Goal: Information Seeking & Learning: Learn about a topic

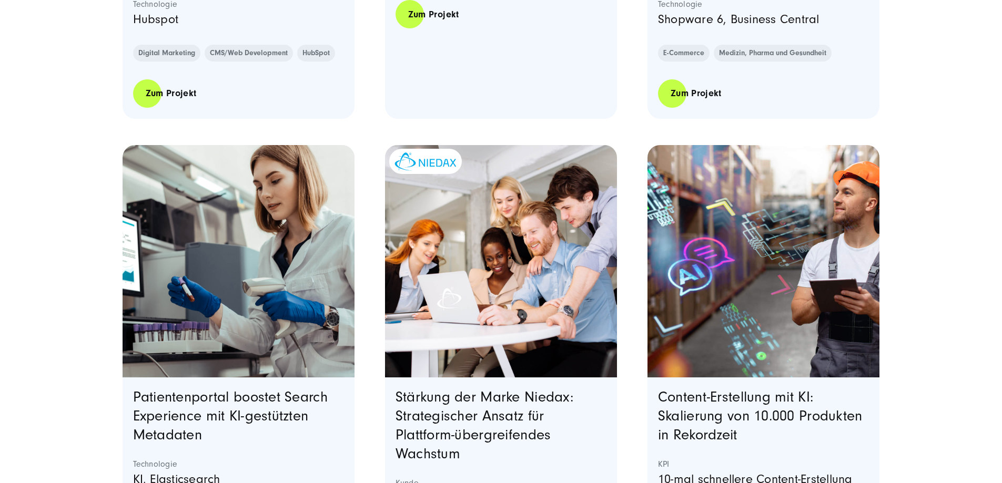
scroll to position [736, 0]
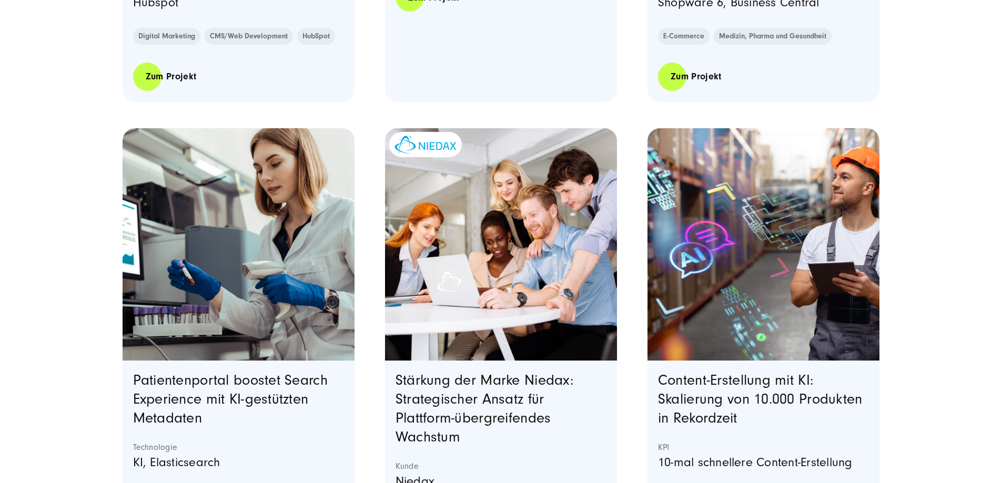
drag, startPoint x: 984, startPoint y: 319, endPoint x: 958, endPoint y: 341, distance: 34.4
drag, startPoint x: 958, startPoint y: 341, endPoint x: 942, endPoint y: 403, distance: 63.5
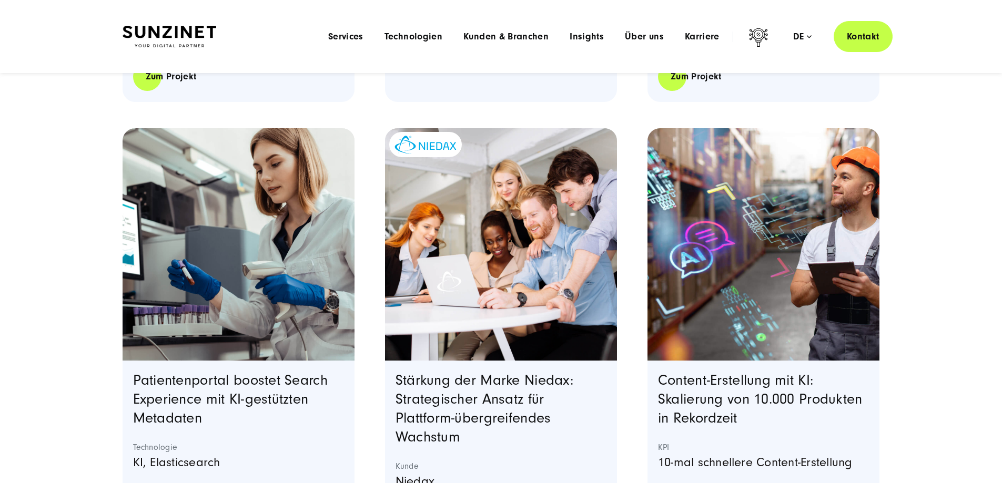
scroll to position [368, 0]
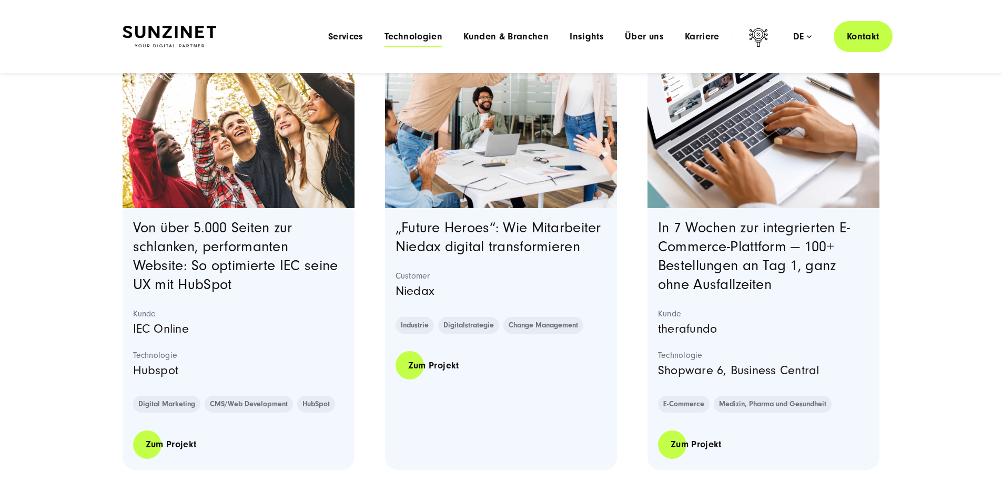
click at [403, 38] on span "Technologien" at bounding box center [414, 37] width 58 height 11
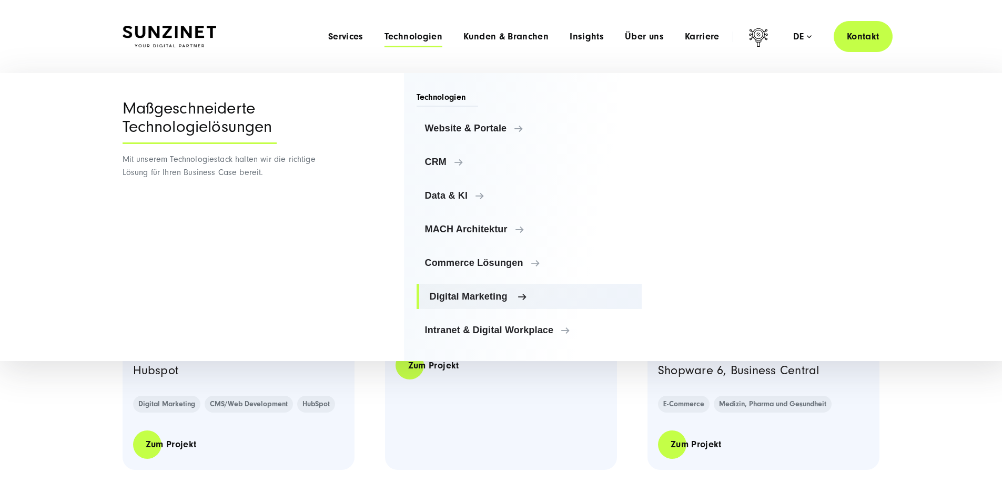
click at [449, 291] on span "Digital Marketing" at bounding box center [532, 296] width 204 height 11
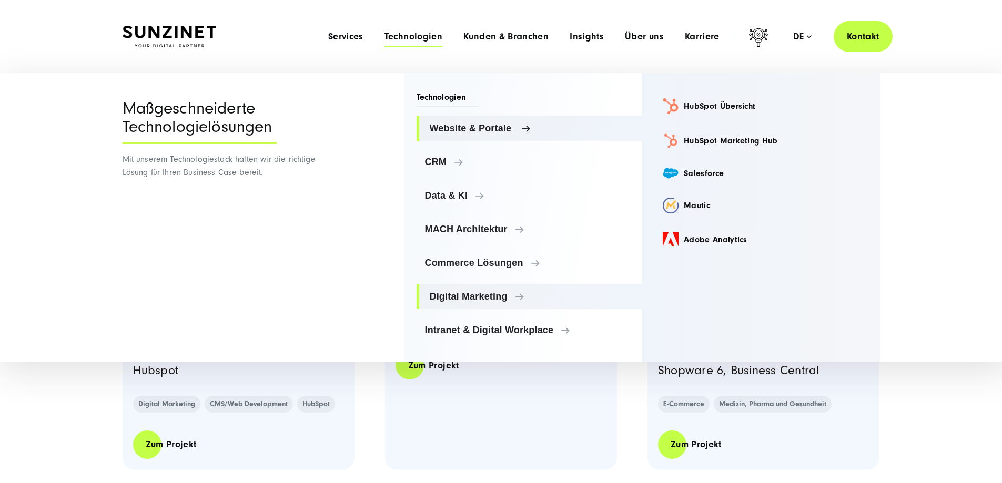
click at [472, 137] on link "Website & Portale" at bounding box center [530, 128] width 226 height 25
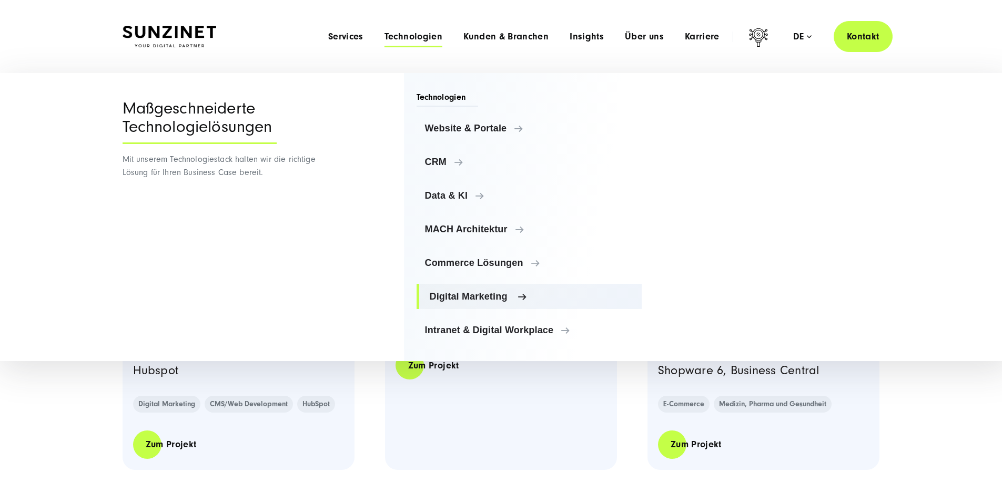
click at [466, 298] on span "Digital Marketing" at bounding box center [532, 296] width 204 height 11
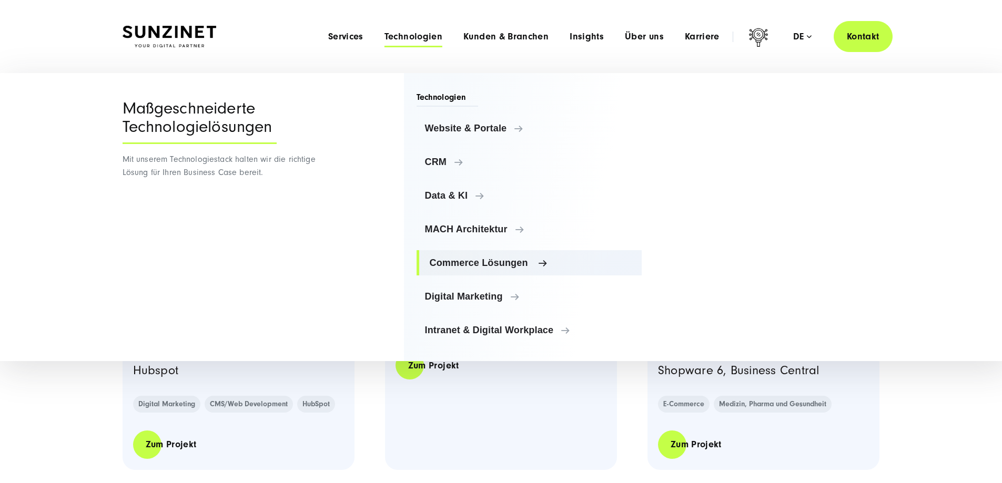
click at [468, 261] on span "Commerce Lösungen" at bounding box center [532, 263] width 204 height 11
click at [464, 247] on ul "Website & Portale Website & Portale TYPO3 Storyblok Contentful CRM" at bounding box center [530, 229] width 226 height 227
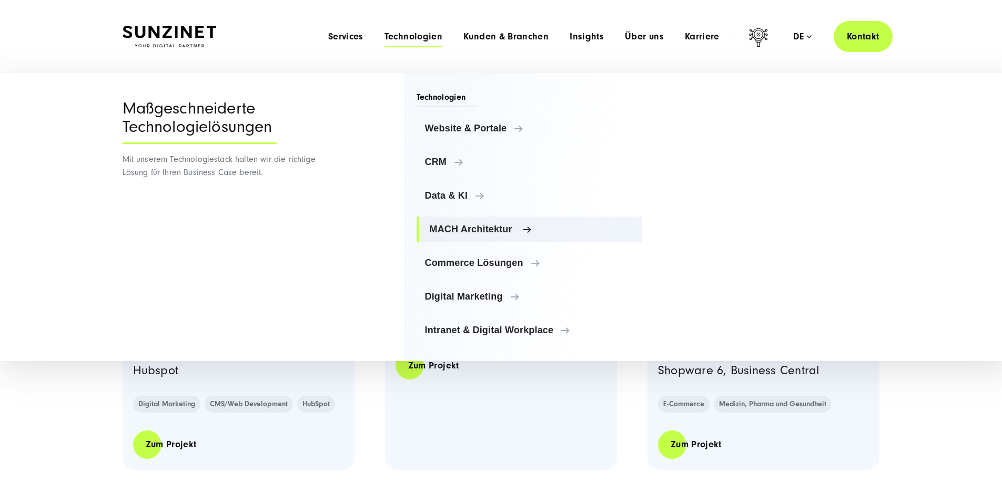
click at [471, 234] on span "MACH Architektur" at bounding box center [532, 229] width 204 height 11
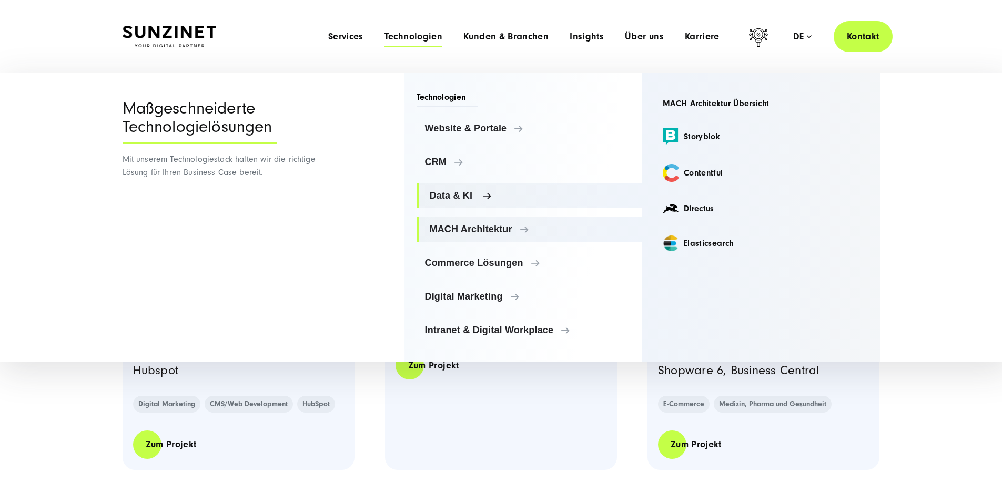
click at [459, 189] on link "Data & KI" at bounding box center [530, 195] width 226 height 25
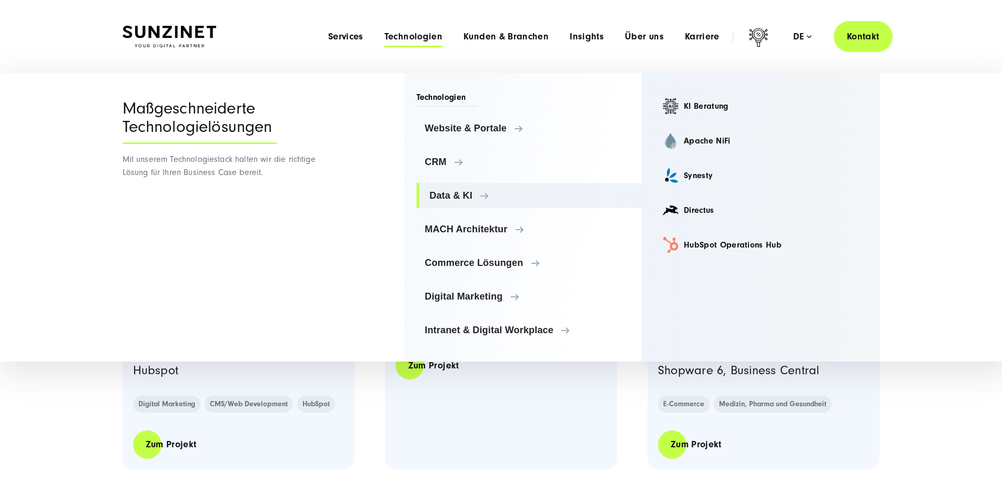
click at [870, 389] on div "In 7 Wochen zur integrierten E-Commerce-Plattform — 100+ Bestellungen an Tag 1,…" at bounding box center [764, 339] width 233 height 262
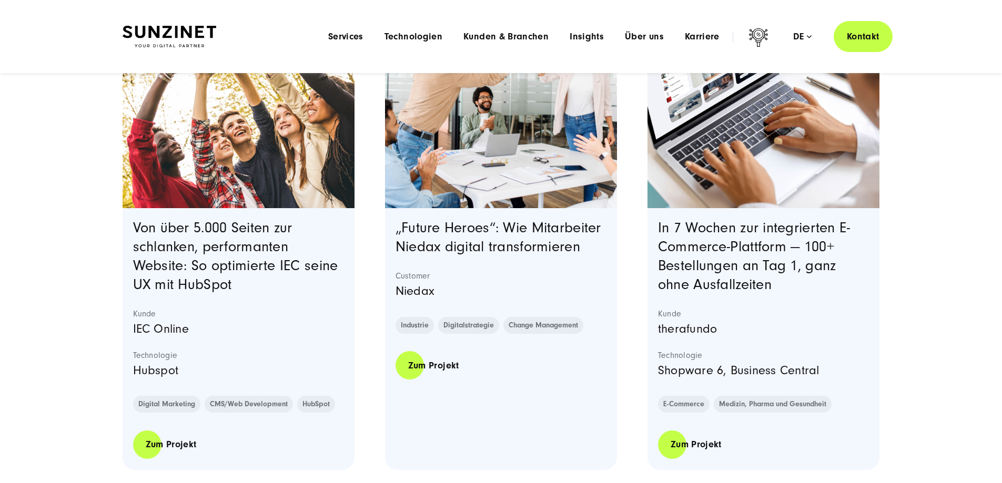
drag, startPoint x: 870, startPoint y: 380, endPoint x: 639, endPoint y: 273, distance: 254.9
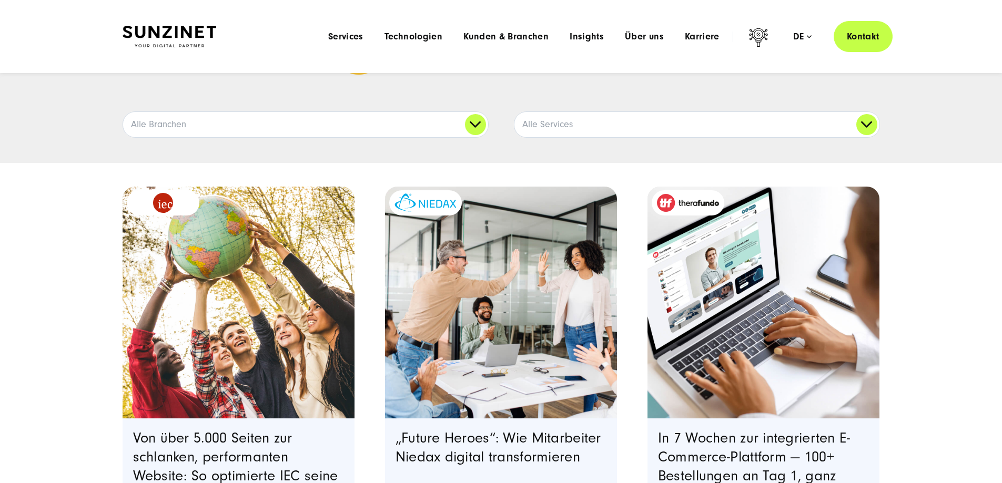
scroll to position [0, 0]
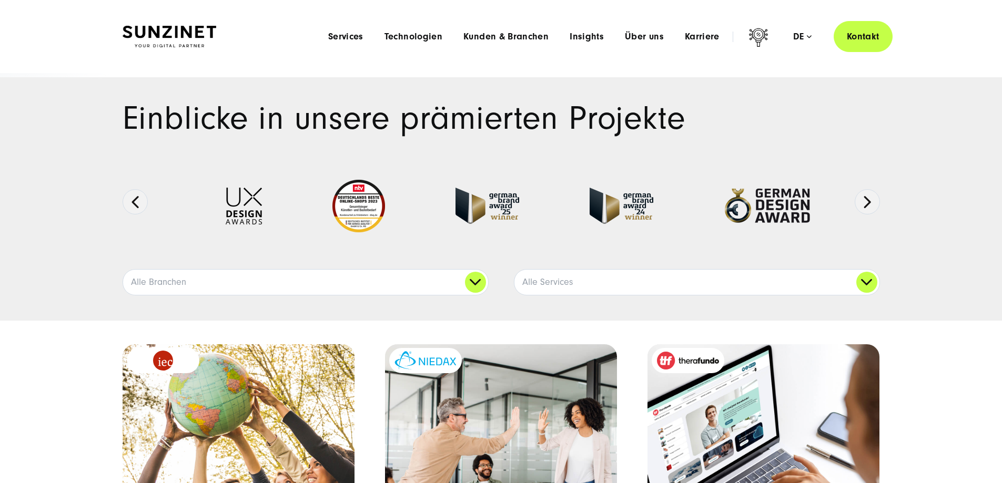
click at [331, 36] on li "Services Menu Full Service Digitalagentur Wir lösen komplexe Herausforderungen …" at bounding box center [346, 36] width 56 height 11
click at [328, 37] on span "Services" at bounding box center [345, 37] width 35 height 11
click at [385, 33] on span "Technologien" at bounding box center [414, 37] width 58 height 11
click at [328, 36] on span "Services" at bounding box center [345, 37] width 35 height 11
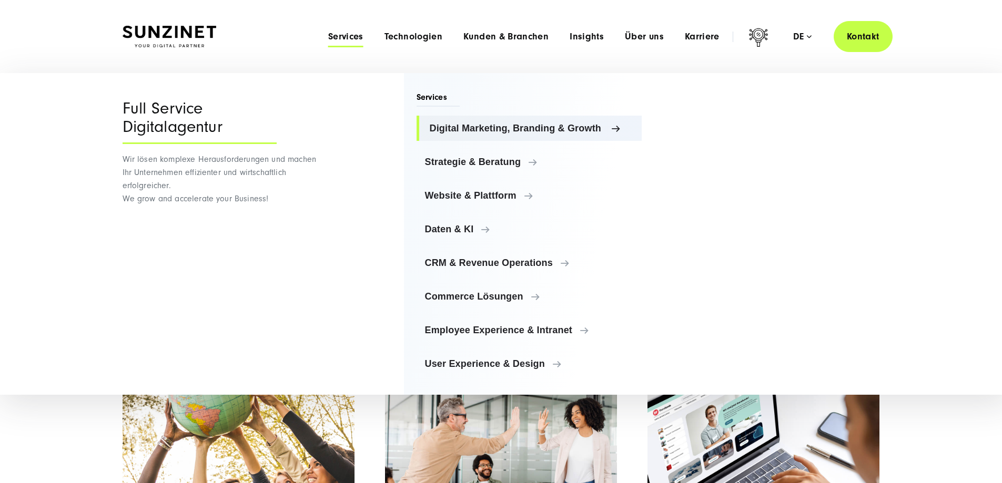
click at [539, 126] on span "Digital Marketing, Branding & Growth" at bounding box center [532, 128] width 204 height 11
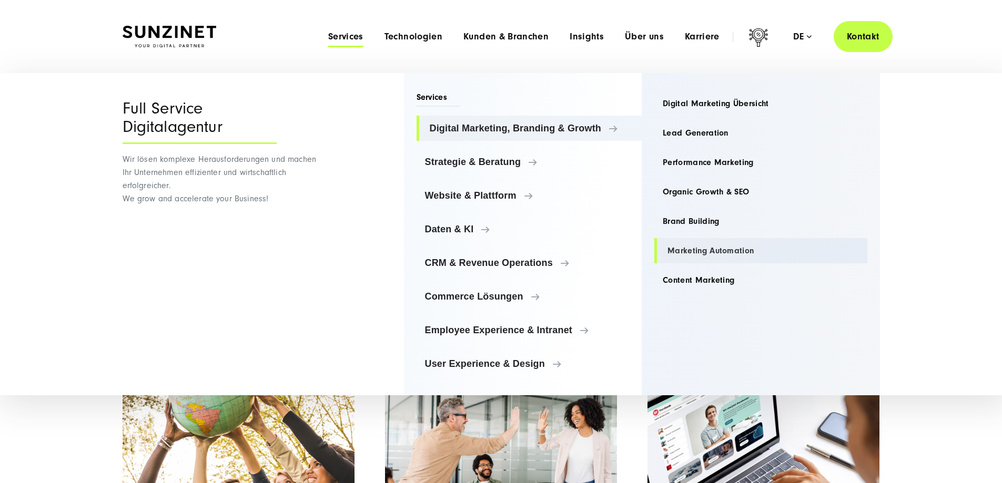
click at [703, 253] on link "Marketing Automation" at bounding box center [760, 250] width 213 height 25
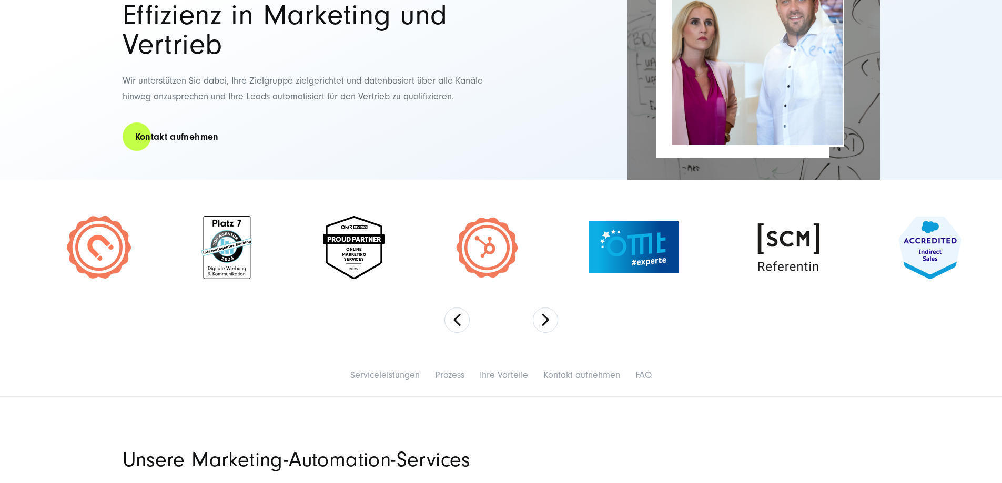
scroll to position [316, 0]
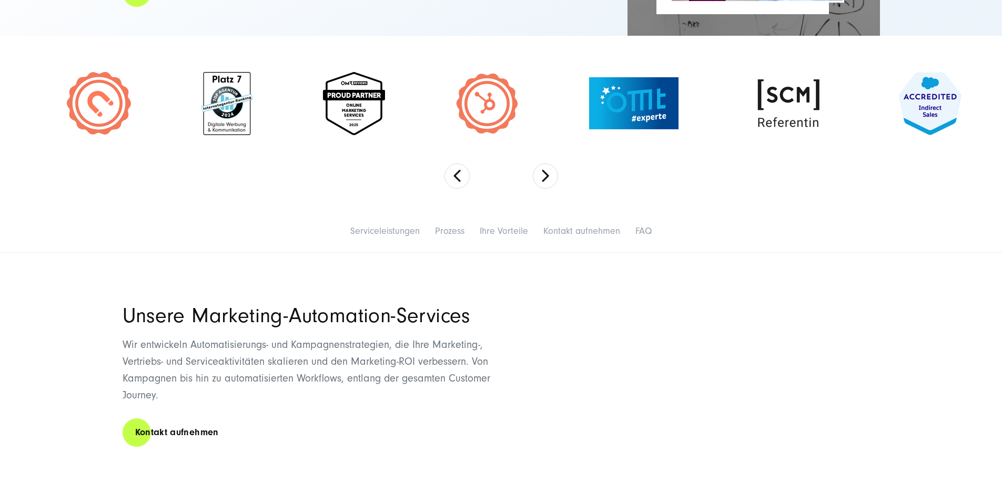
drag, startPoint x: 654, startPoint y: 218, endPoint x: 540, endPoint y: 388, distance: 204.7
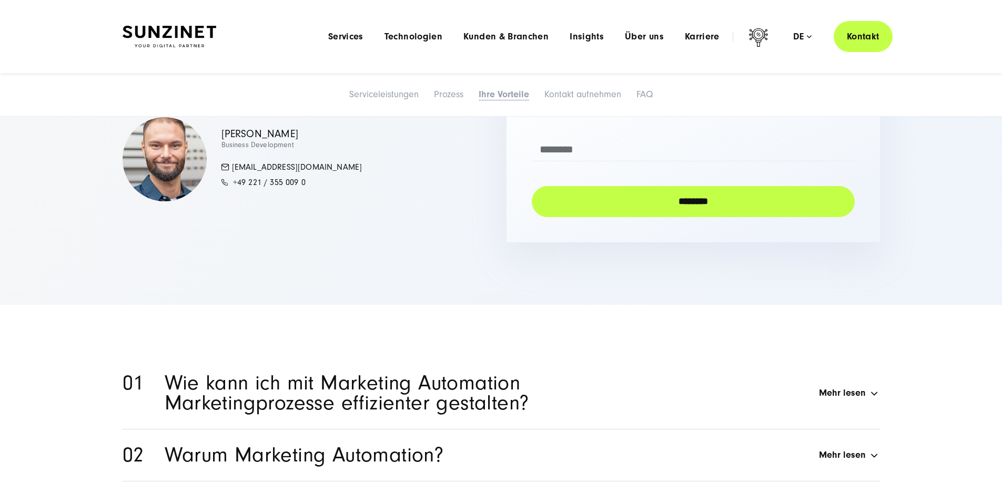
scroll to position [4209, 0]
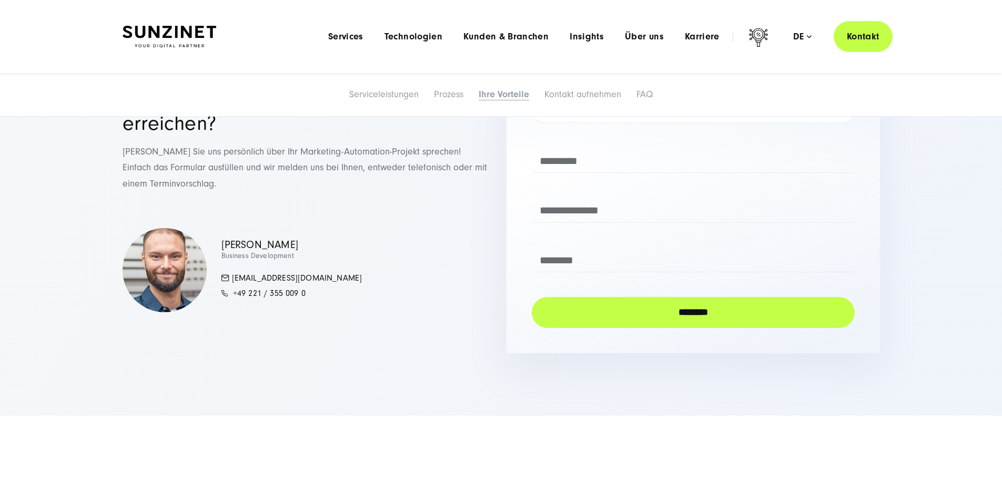
drag, startPoint x: 584, startPoint y: 203, endPoint x: 492, endPoint y: 179, distance: 95.4
click at [318, 32] on li "Services Menu Full Service Digitalagentur Wir lösen komplexe Herausforderungen …" at bounding box center [346, 36] width 56 height 11
click at [328, 32] on span "Services" at bounding box center [345, 37] width 35 height 11
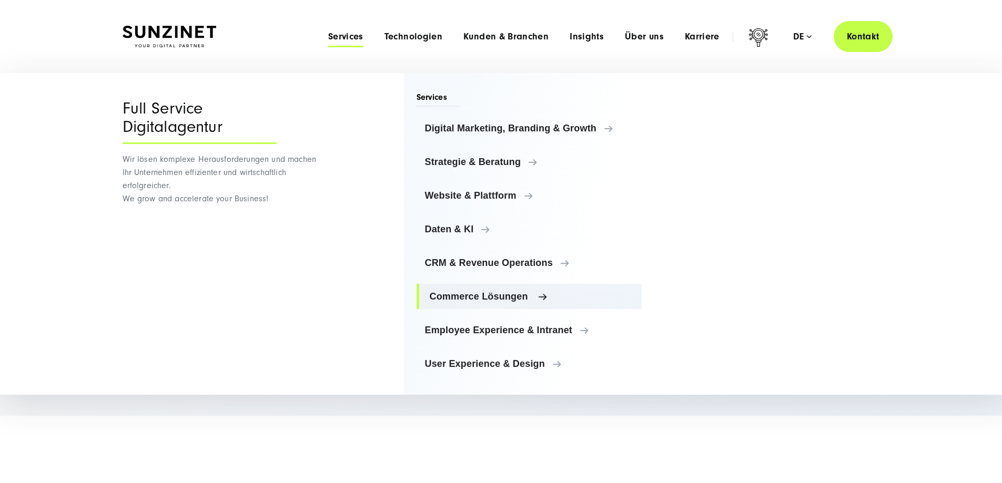
click at [473, 285] on link "Commerce Lösungen" at bounding box center [530, 296] width 226 height 25
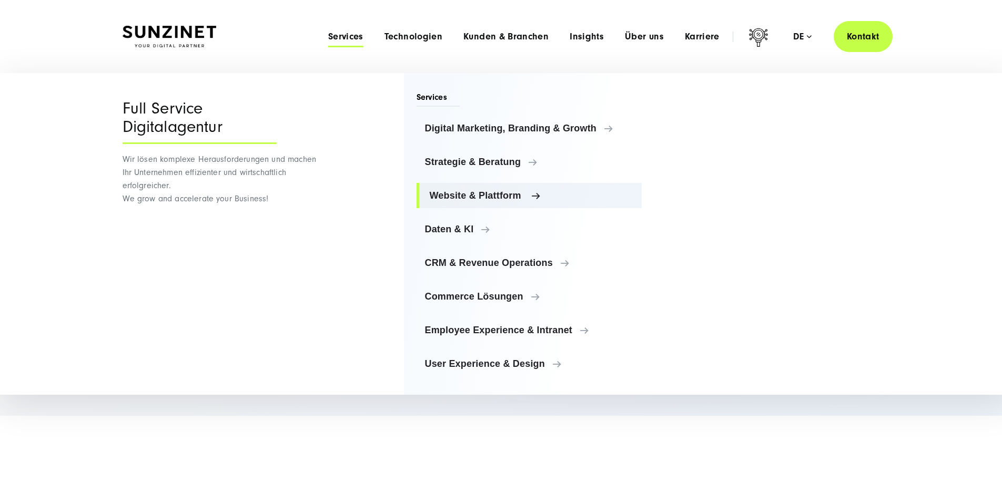
click at [467, 194] on span "Website & Plattform" at bounding box center [532, 195] width 204 height 11
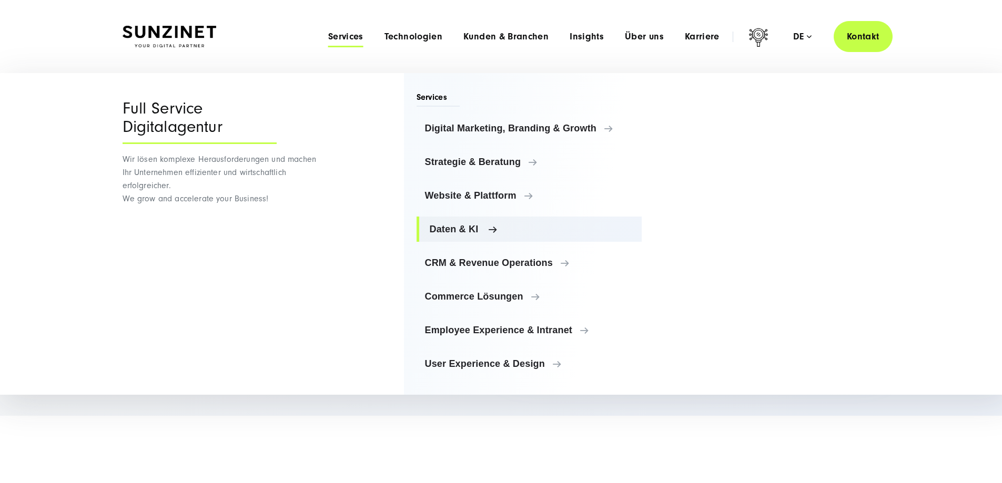
click at [458, 230] on span "Daten & KI" at bounding box center [532, 229] width 204 height 11
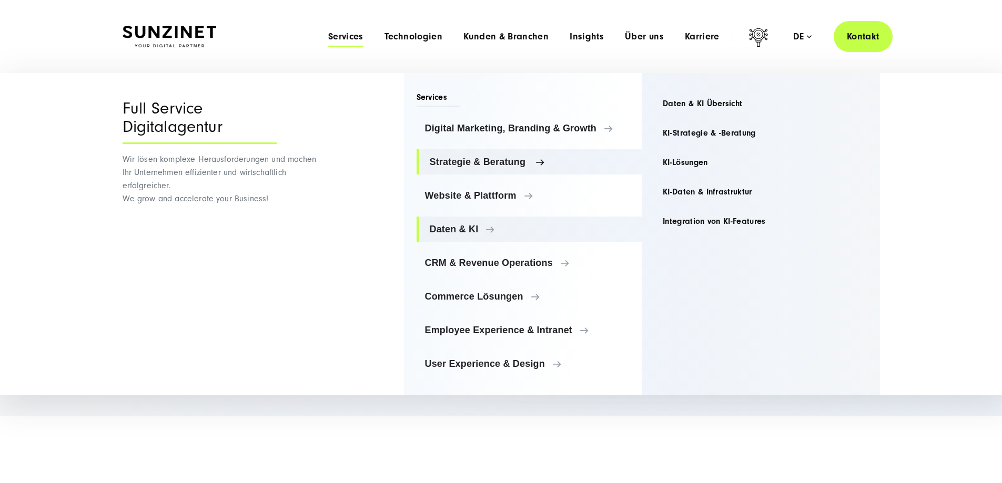
click at [465, 166] on span "Strategie & Beratung" at bounding box center [532, 162] width 204 height 11
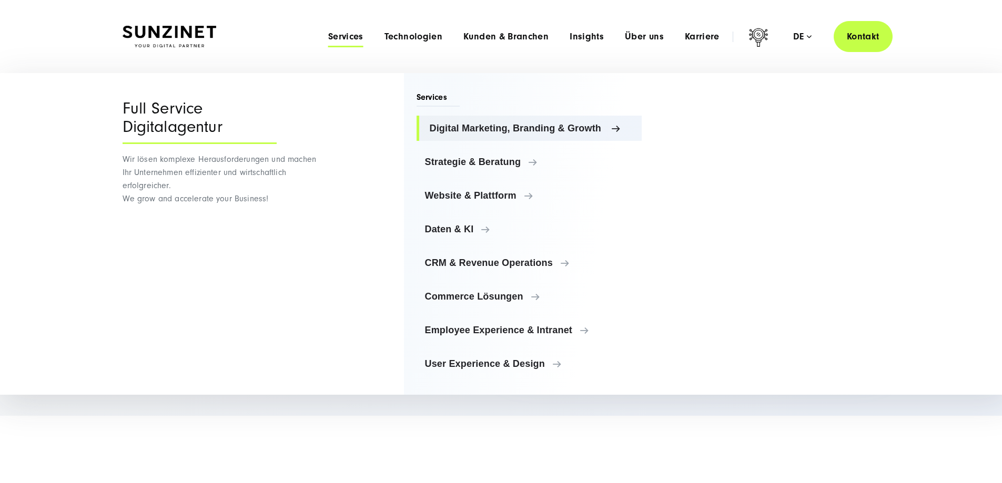
click at [460, 117] on link "Digital Marketing, Branding & Growth" at bounding box center [530, 128] width 226 height 25
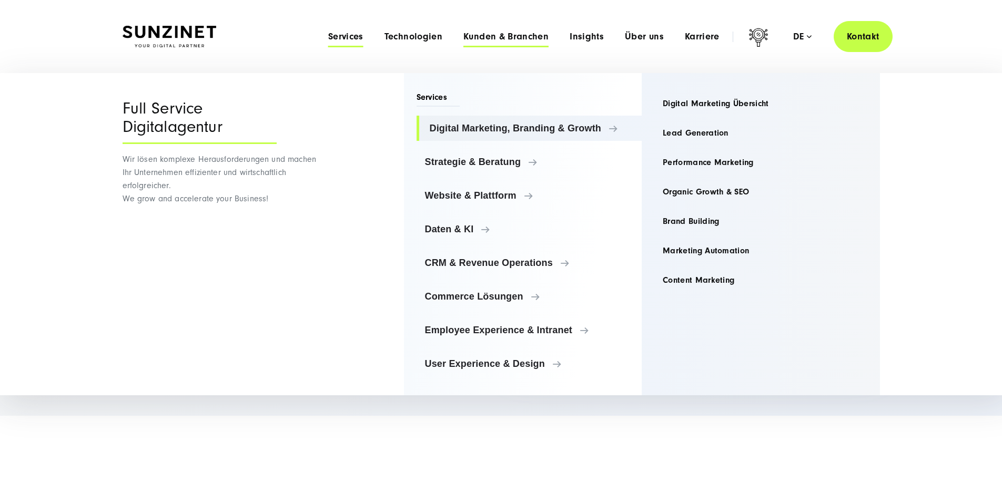
click at [476, 38] on span "Kunden & Branchen" at bounding box center [505, 37] width 85 height 11
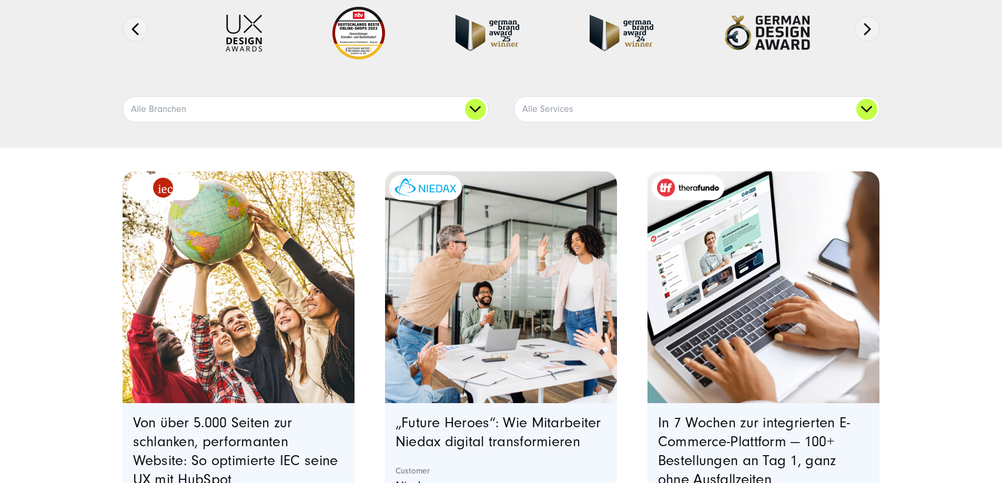
scroll to position [210, 0]
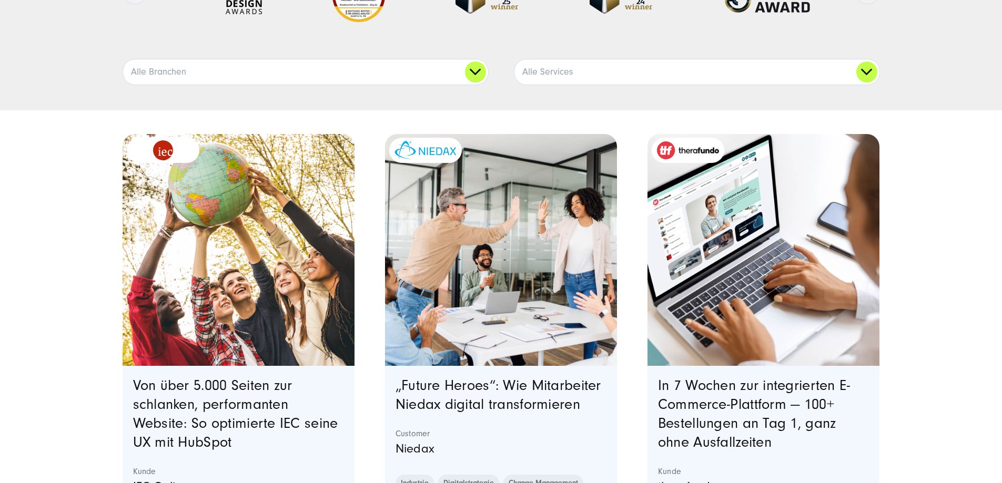
drag, startPoint x: 934, startPoint y: 364, endPoint x: 934, endPoint y: 418, distance: 53.7
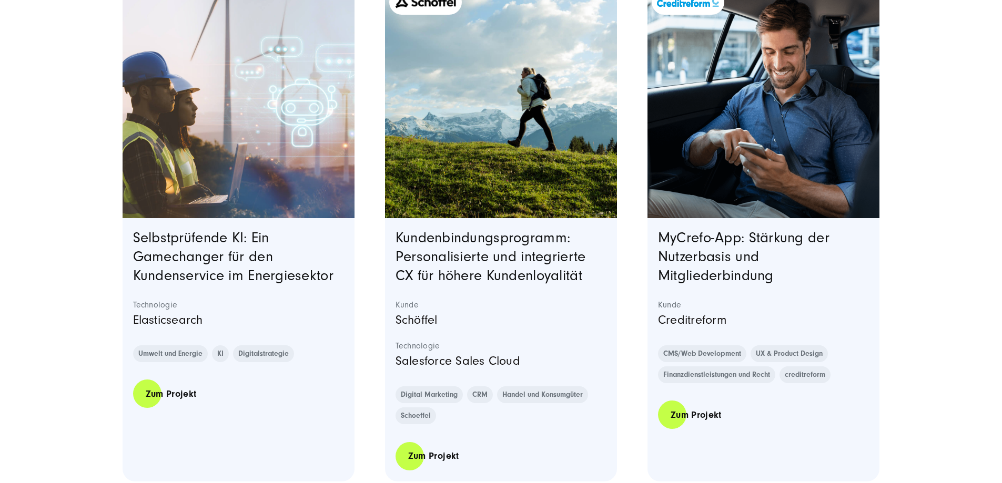
scroll to position [1420, 0]
